Goal: Find specific page/section: Find specific page/section

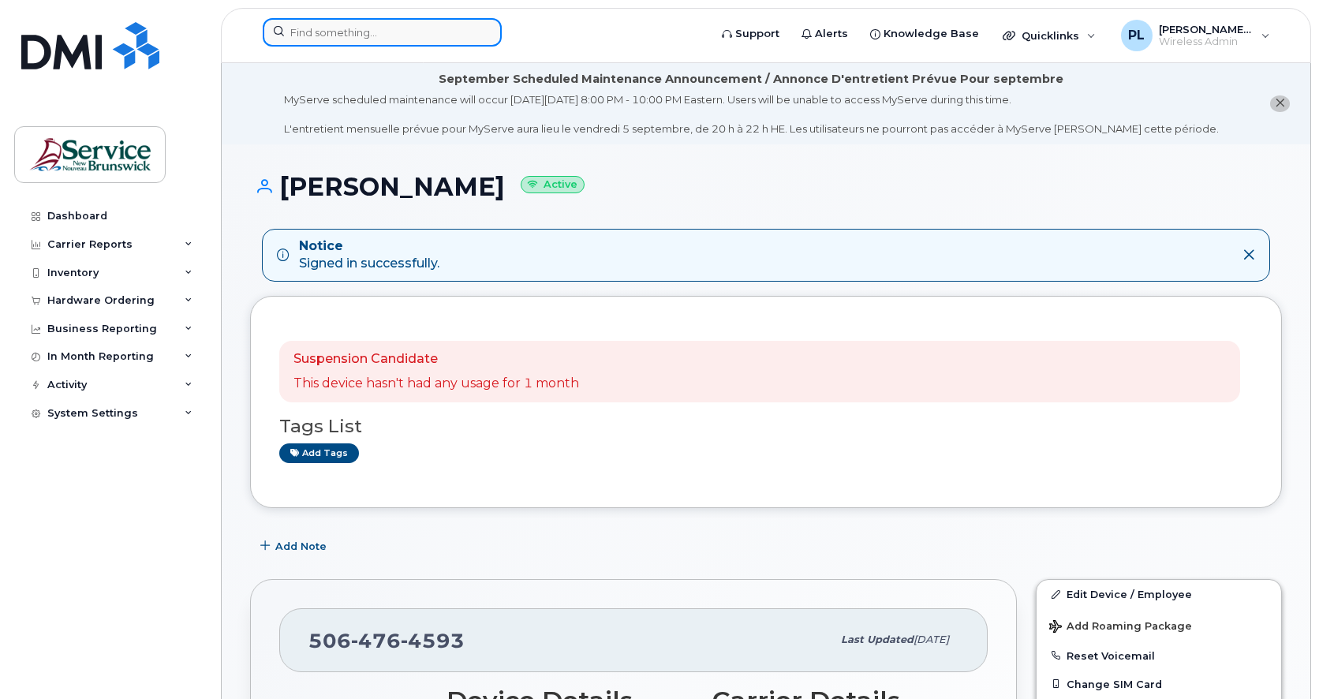
click at [347, 18] on input at bounding box center [382, 32] width 239 height 28
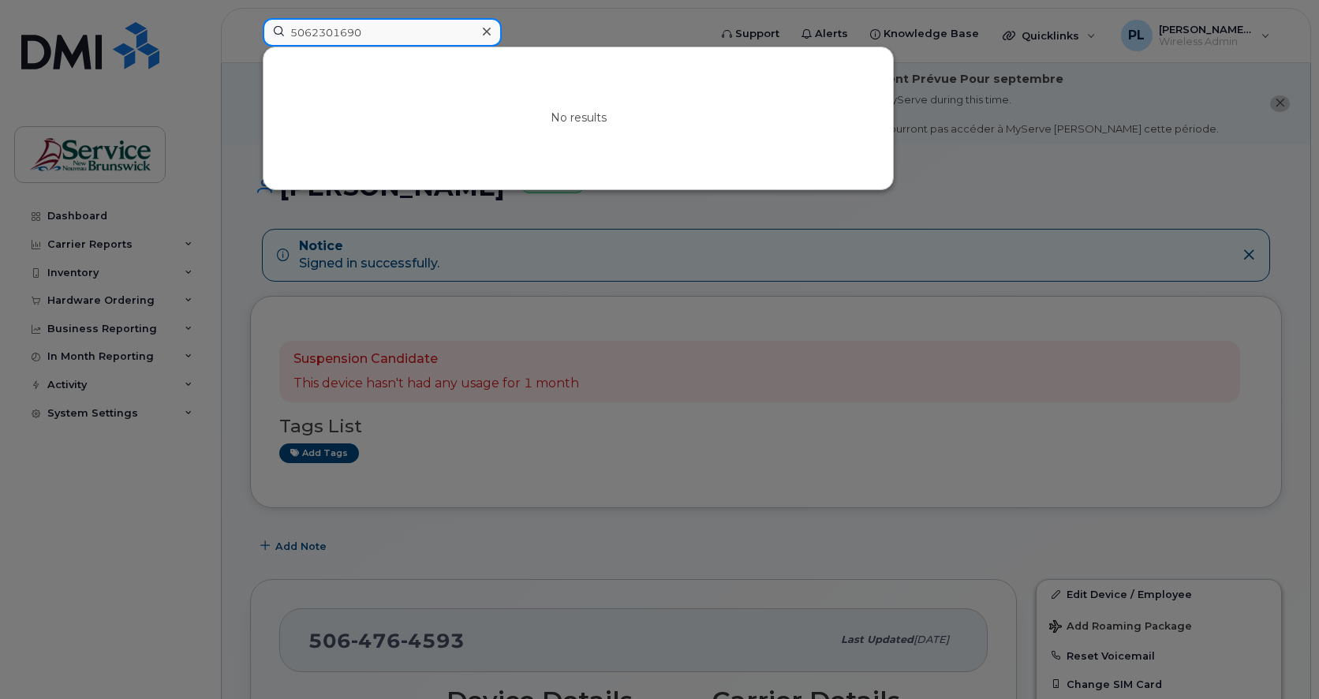
click at [363, 30] on input "5062301690" at bounding box center [382, 32] width 239 height 28
type input "v"
type input "[PERSON_NAME]"
